Goal: Complete application form

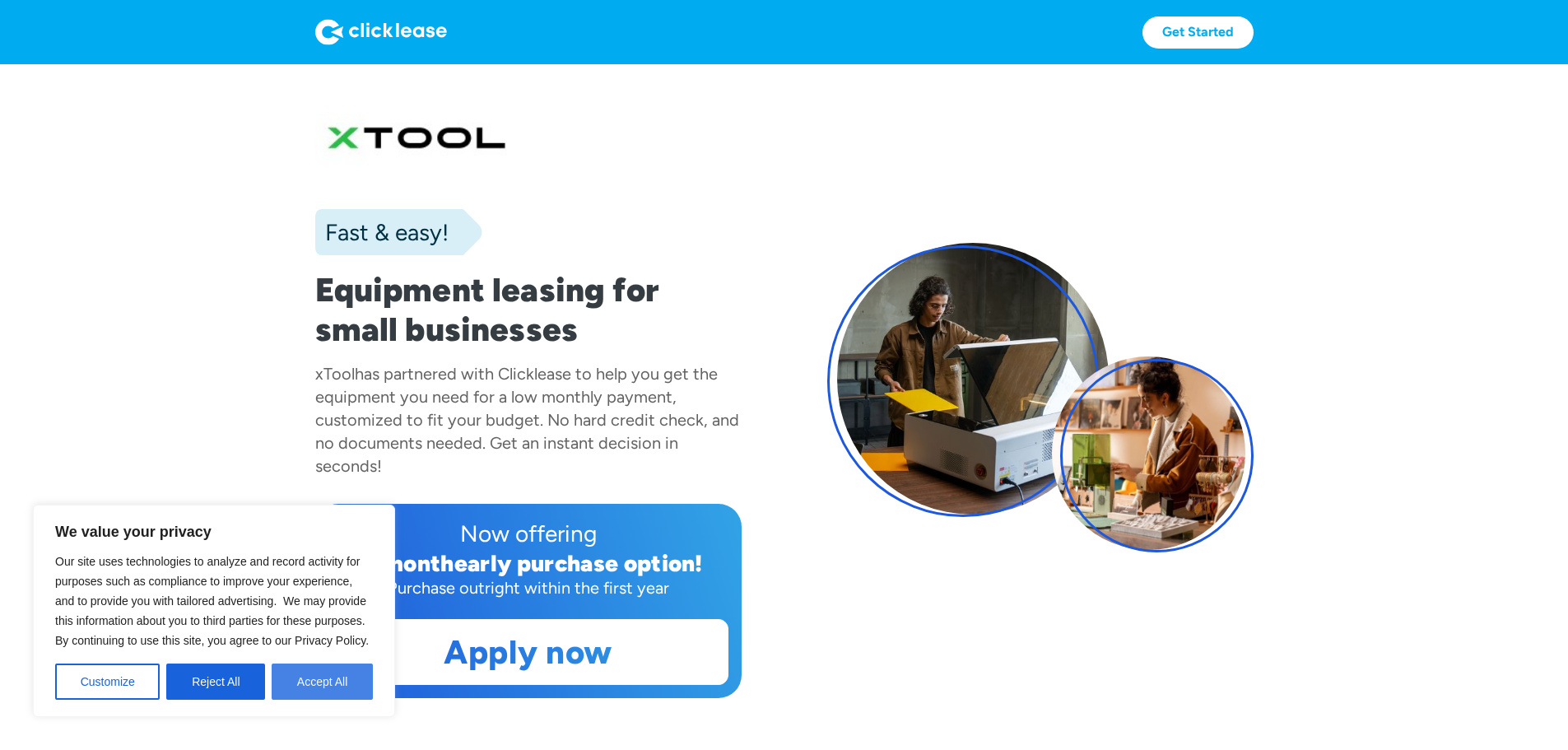
click at [292, 690] on button "Accept All" at bounding box center [322, 681] width 101 height 36
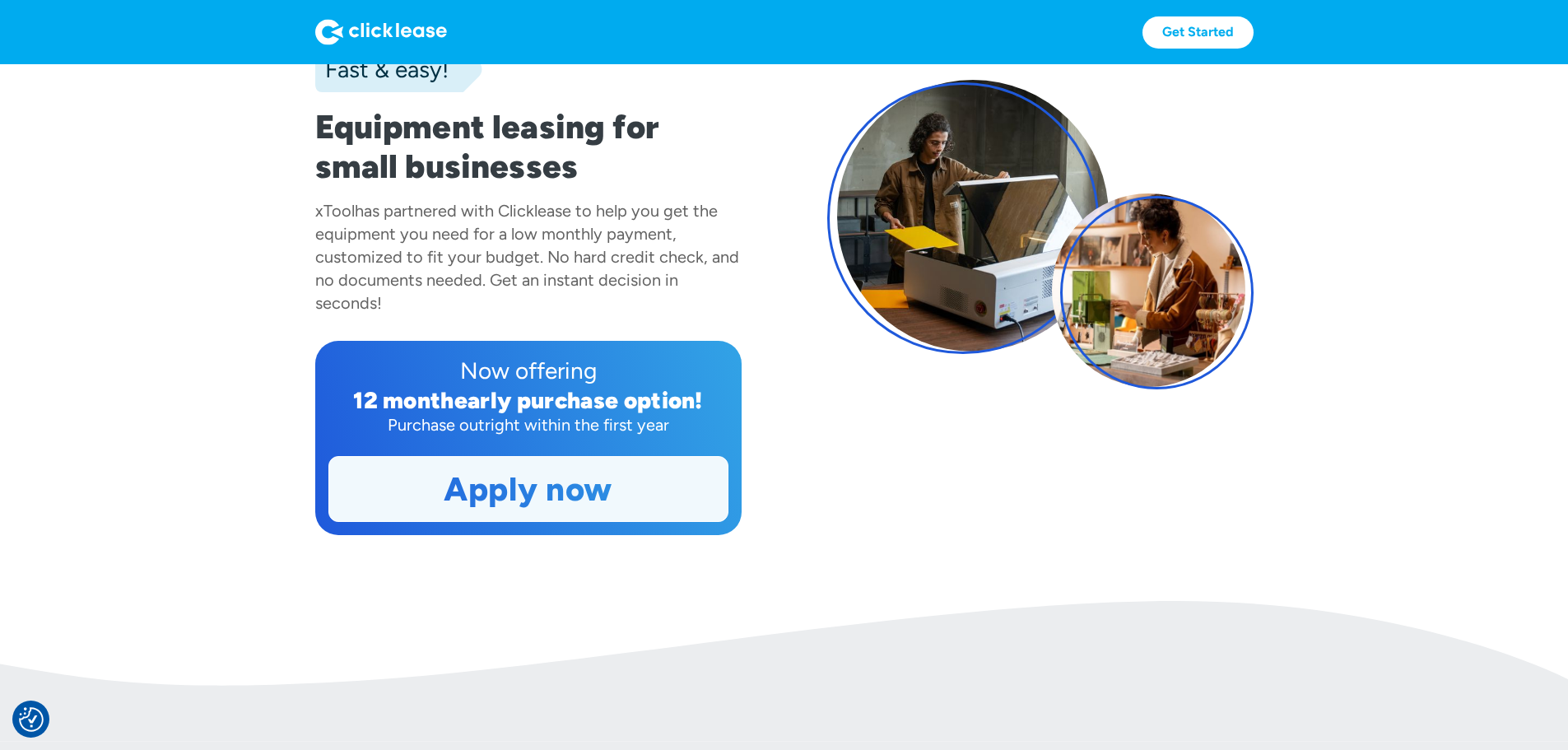
scroll to position [164, 0]
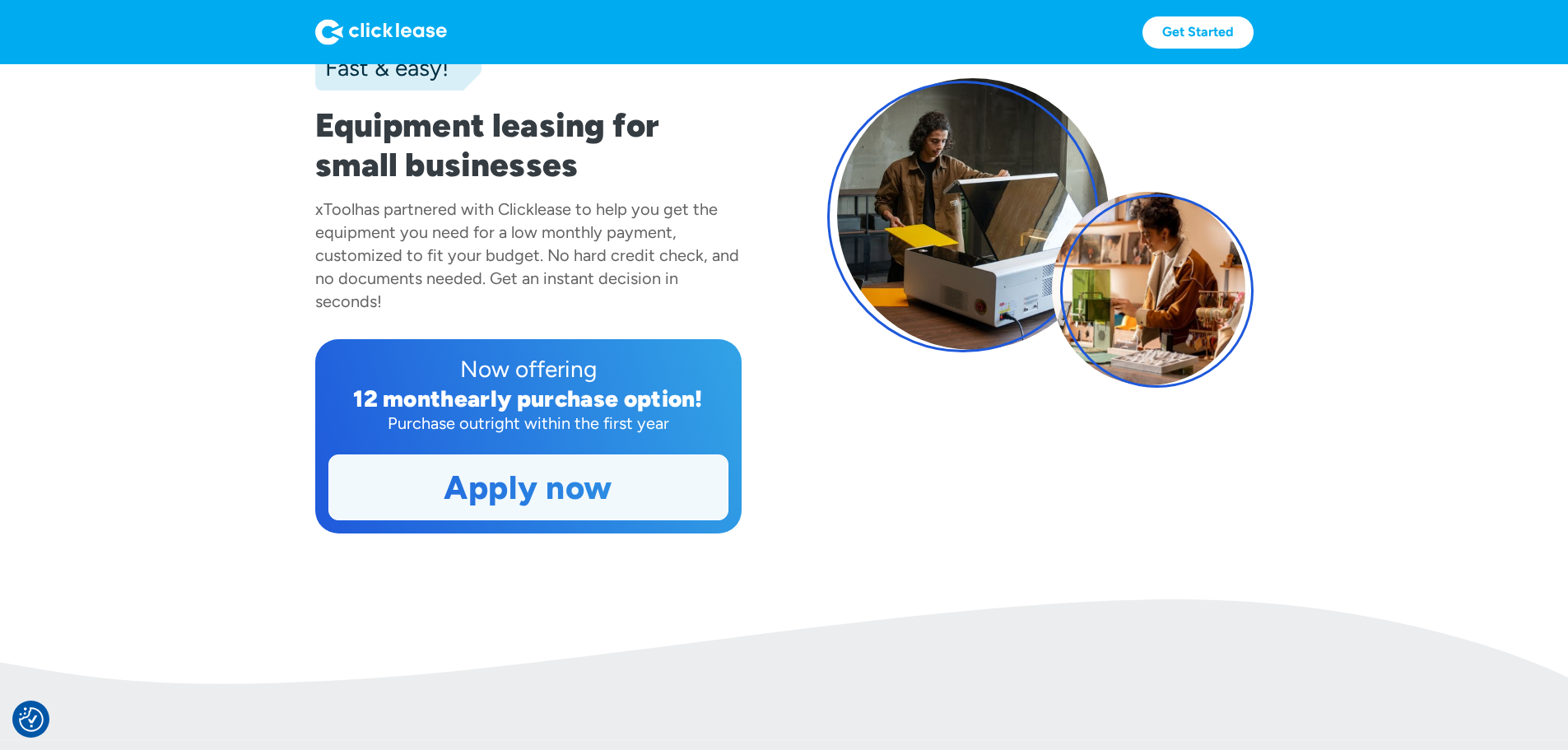
click at [487, 520] on link "Apply now" at bounding box center [529, 487] width 399 height 64
